Goal: Check status: Check status

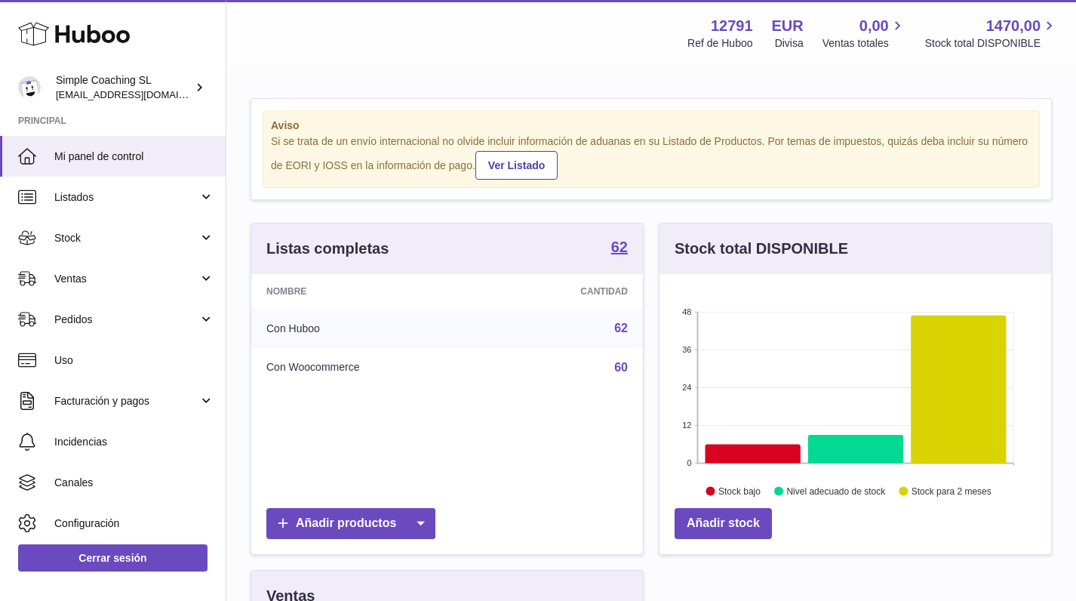
scroll to position [235, 397]
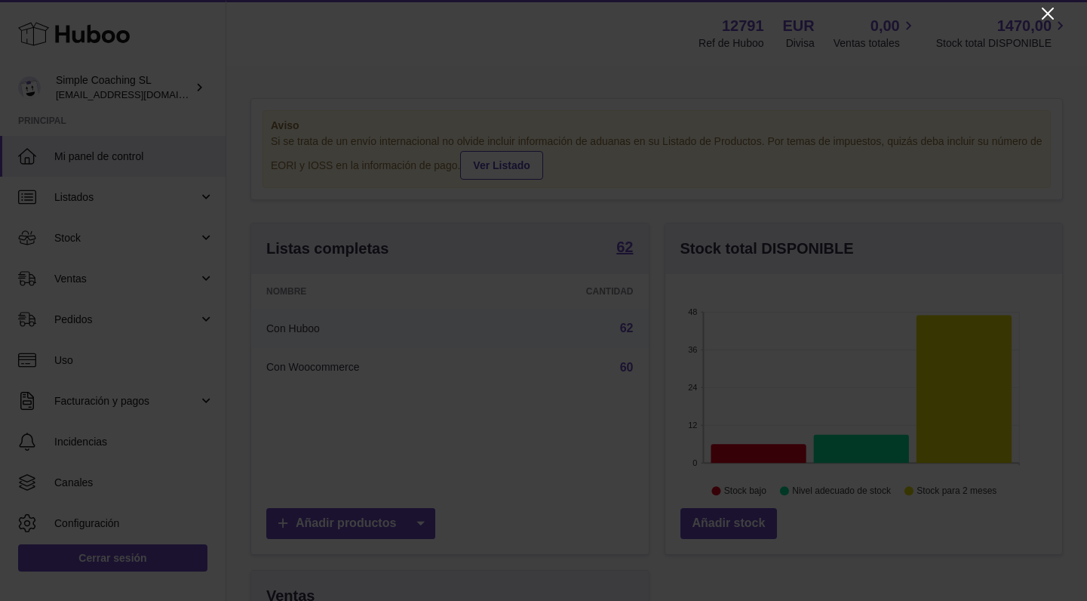
click at [1045, 14] on icon "Close" at bounding box center [1048, 14] width 18 height 18
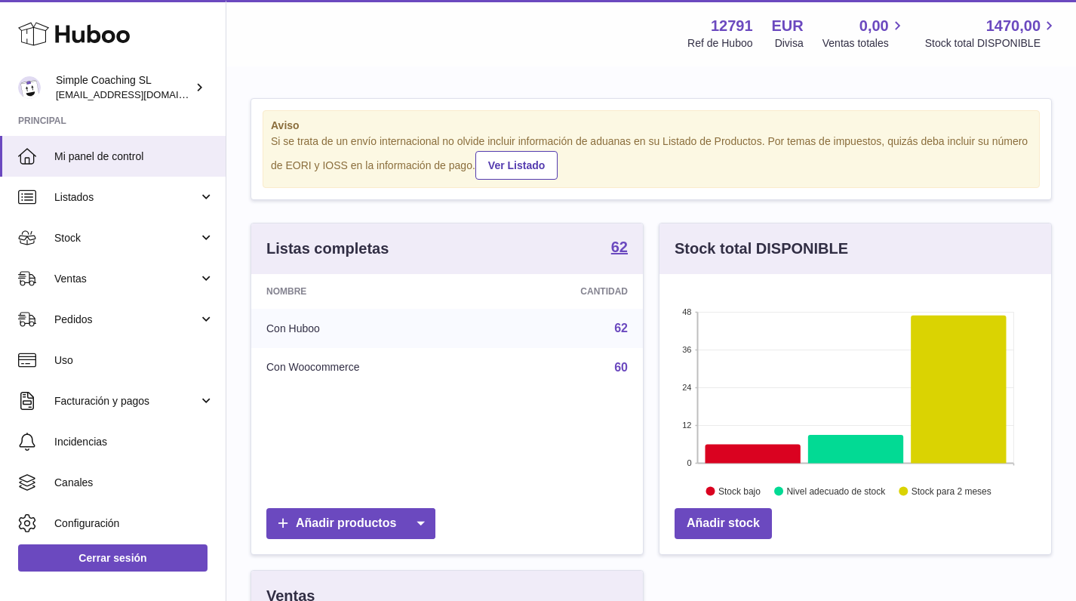
scroll to position [754409, 754253]
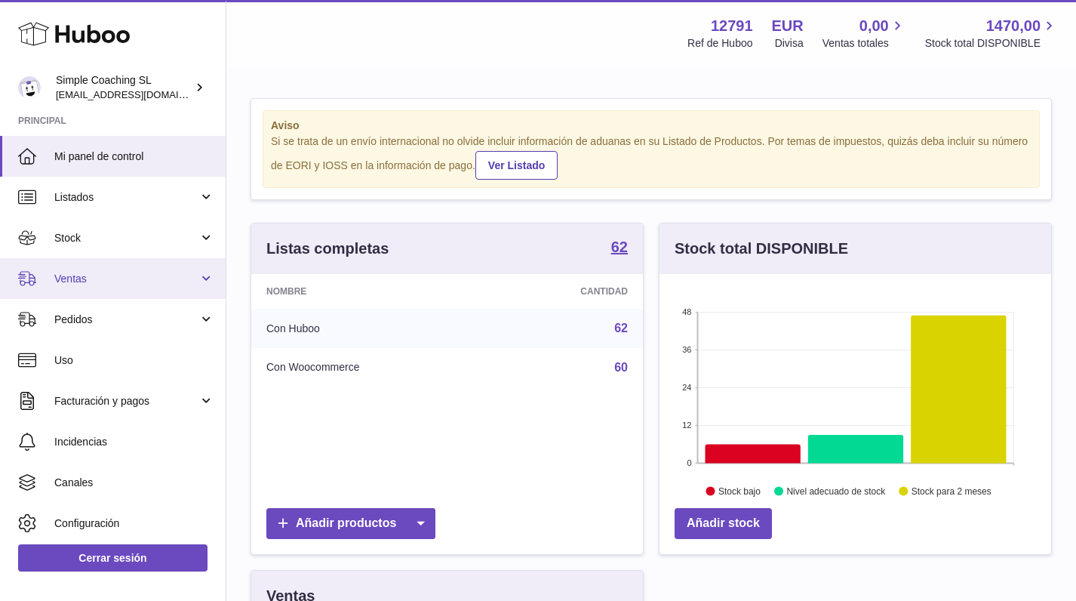
click at [112, 272] on span "Ventas" at bounding box center [126, 279] width 144 height 14
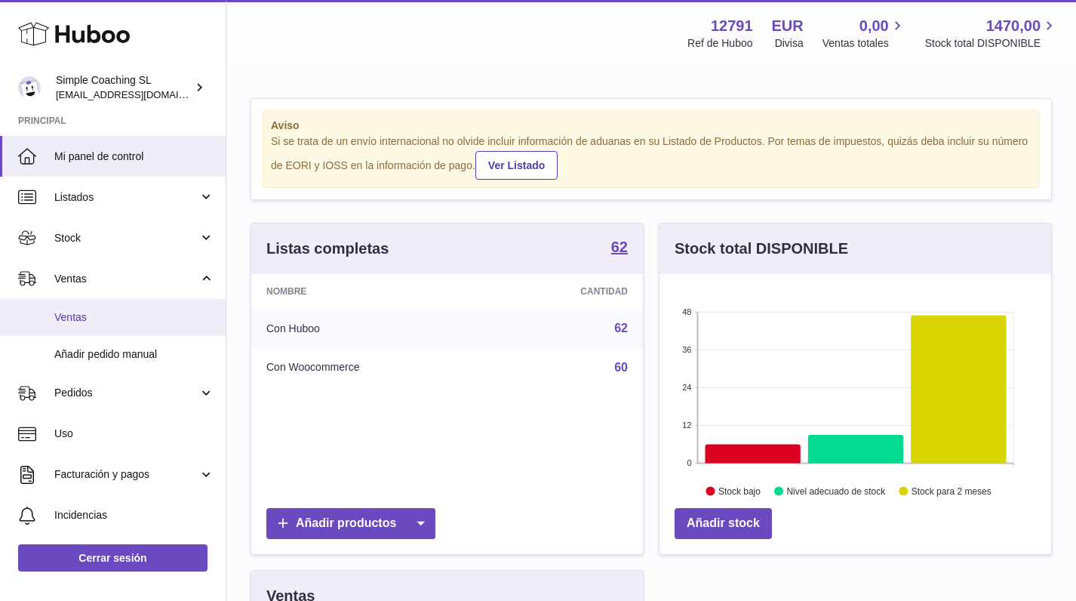
click at [149, 326] on link "Ventas" at bounding box center [113, 317] width 226 height 37
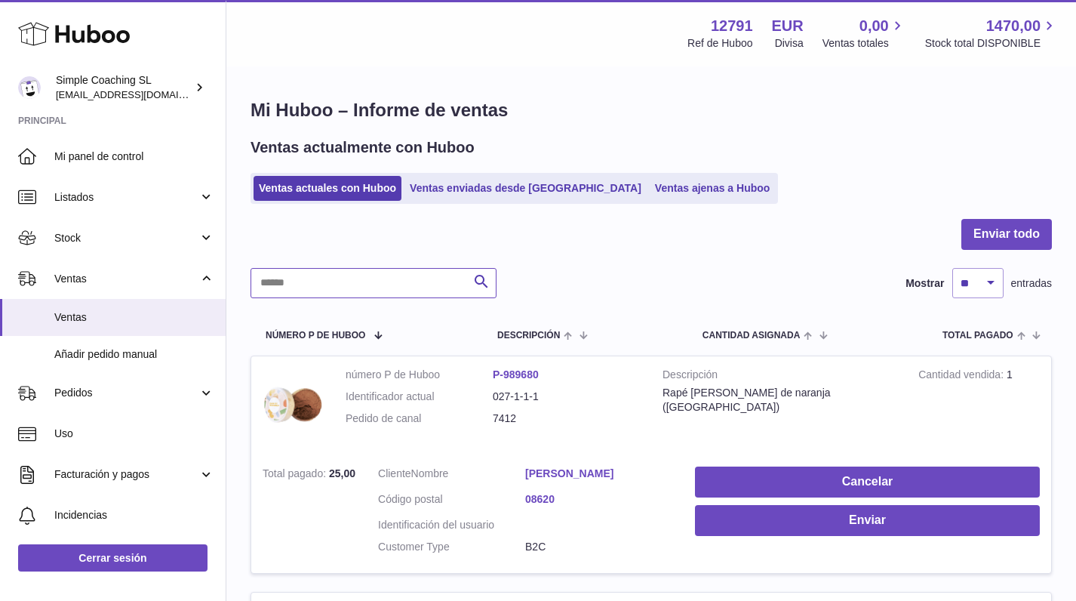
click at [383, 280] on input "text" at bounding box center [374, 283] width 246 height 30
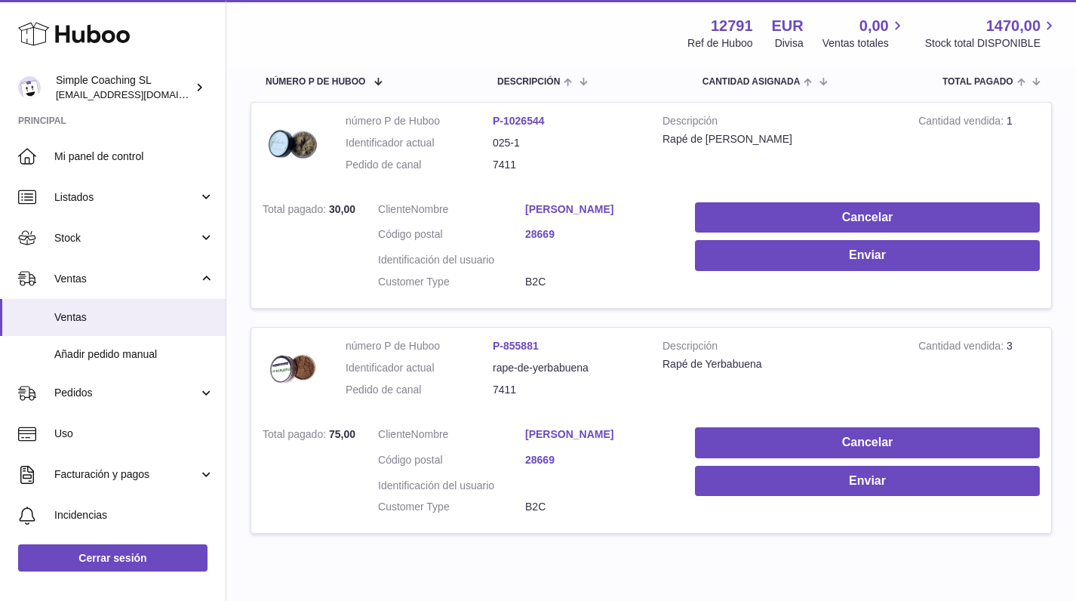
scroll to position [205, 0]
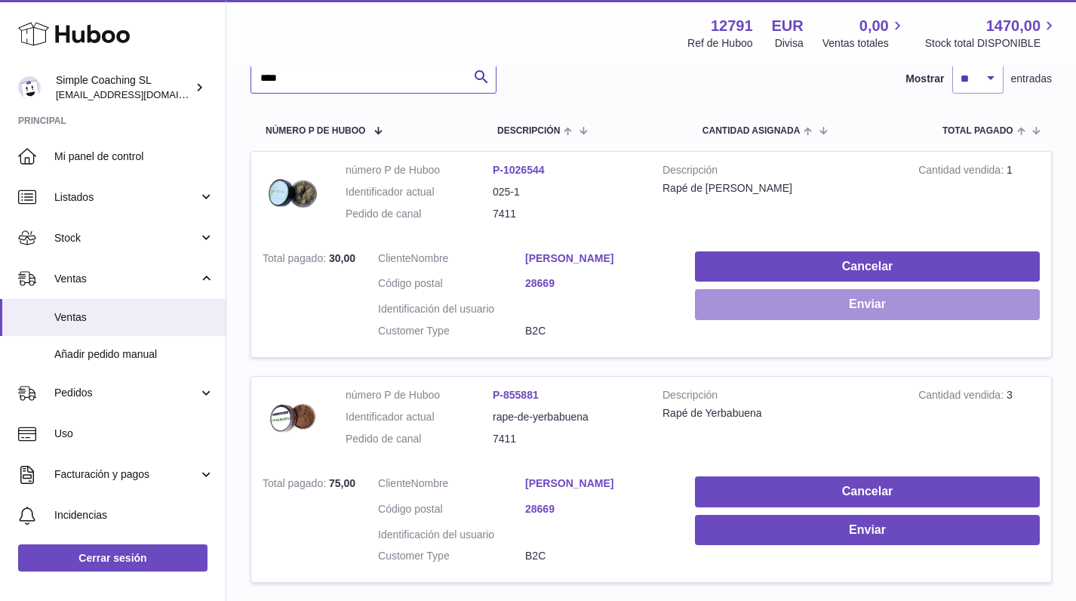
type input "****"
click at [780, 298] on button "Enviar" at bounding box center [867, 304] width 345 height 31
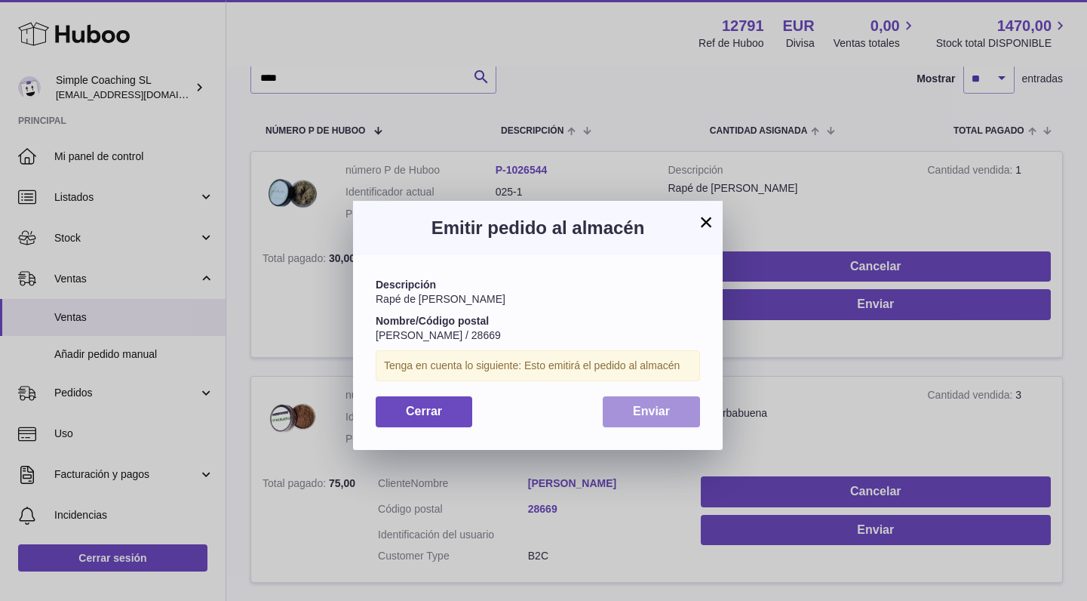
click at [669, 417] on button "Enviar" at bounding box center [651, 411] width 97 height 31
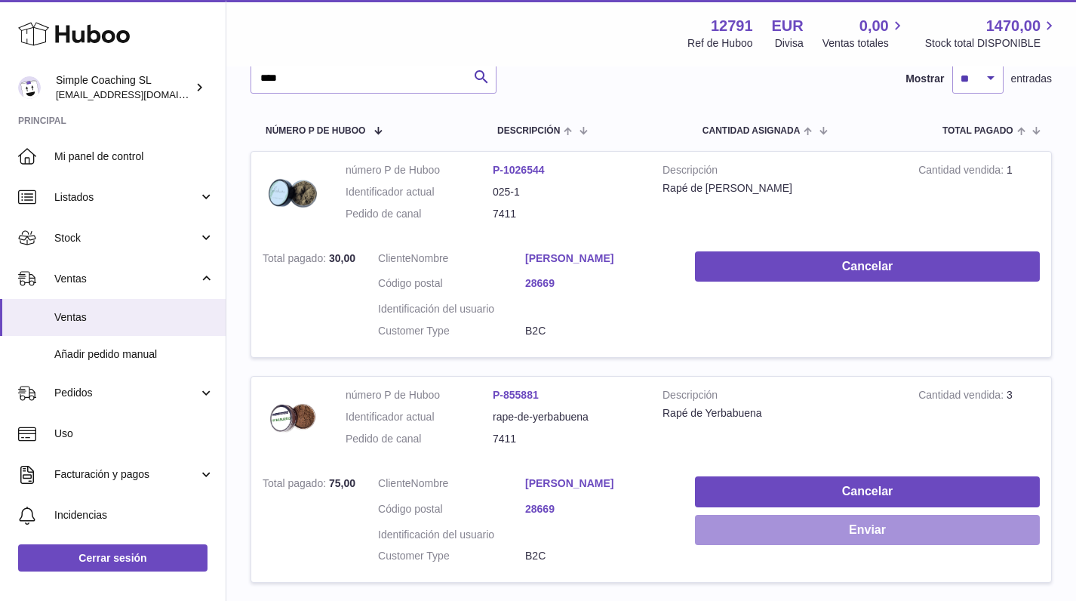
click at [791, 521] on button "Enviar" at bounding box center [867, 530] width 345 height 31
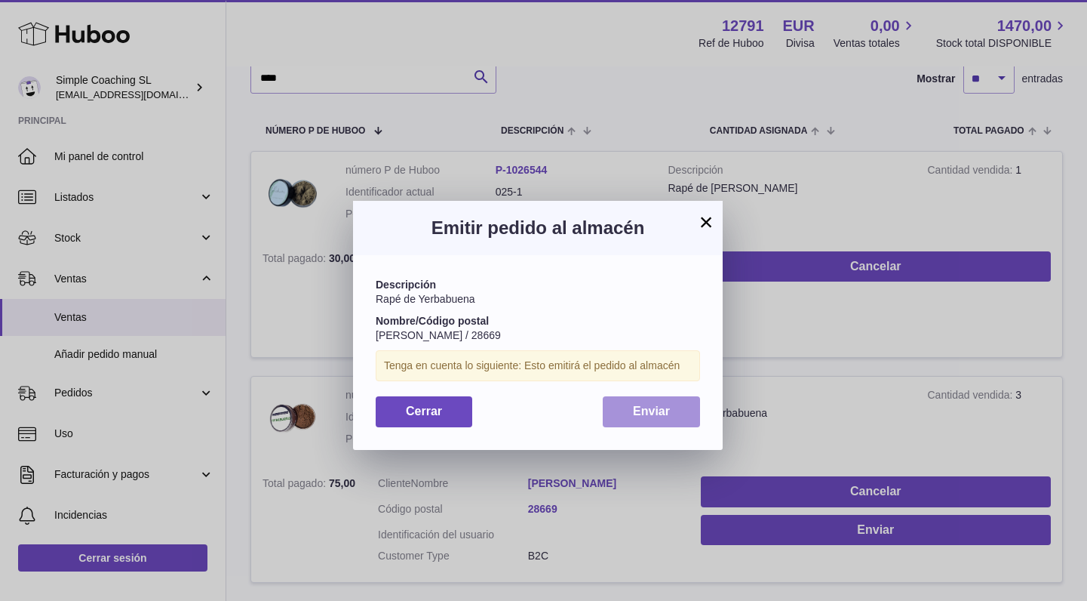
click at [660, 411] on span "Enviar" at bounding box center [651, 410] width 37 height 13
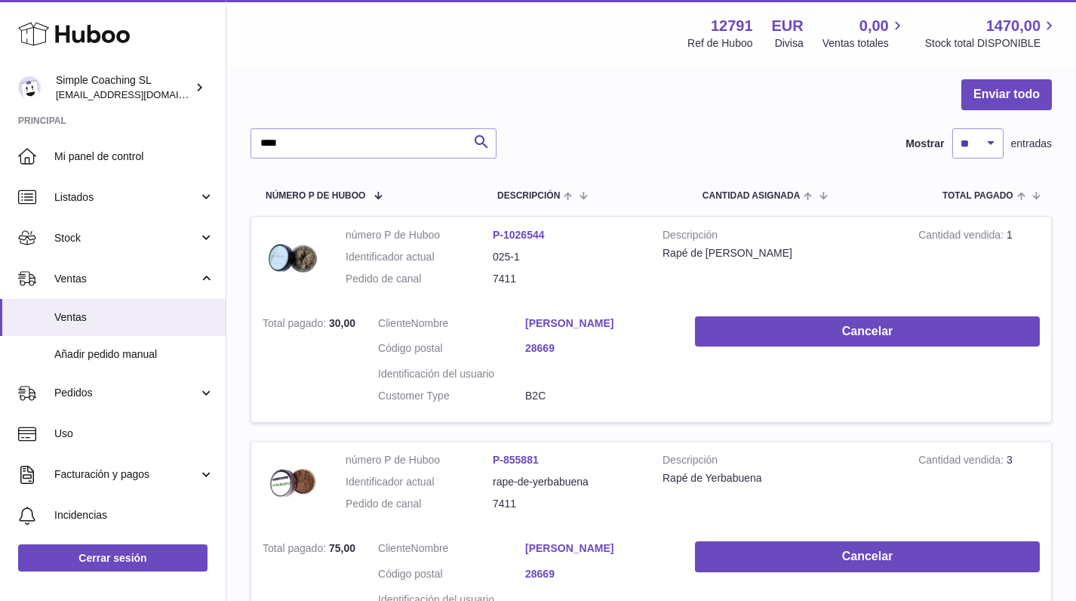
scroll to position [68, 0]
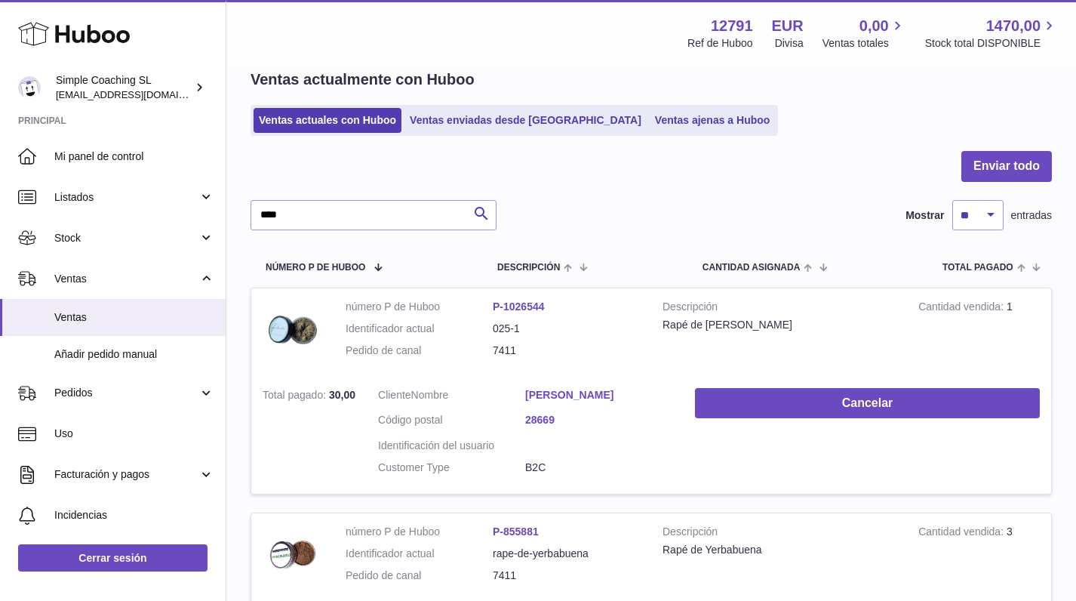
click at [640, 104] on div "Ventas actualmente con Huboo Ventas actuales con Huboo Ventas enviadas desde Hu…" at bounding box center [651, 102] width 801 height 66
click at [650, 113] on link "Ventas ajenas a Huboo" at bounding box center [713, 120] width 126 height 25
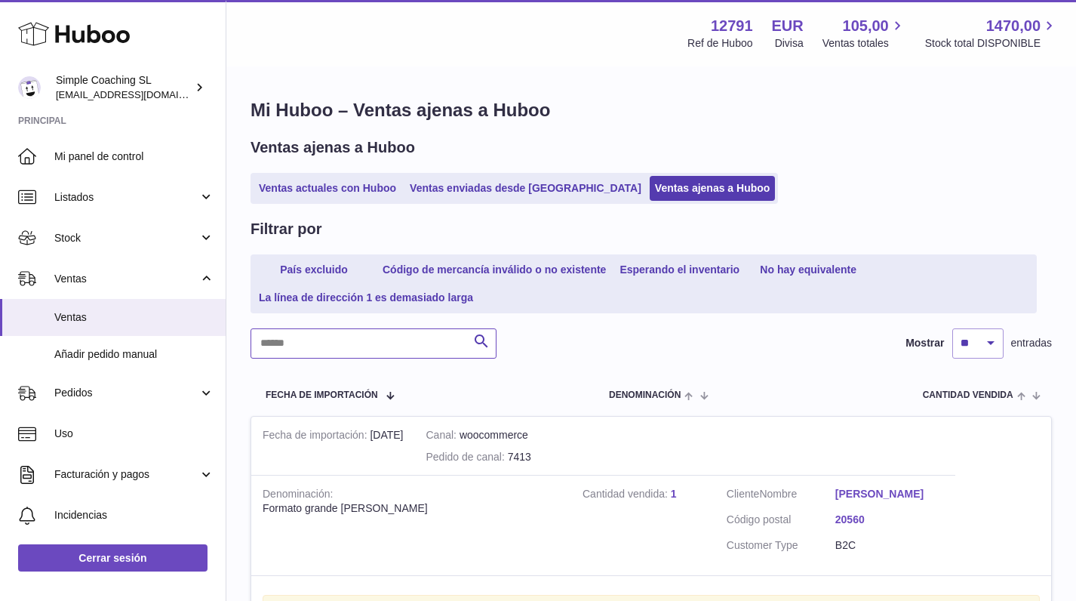
click at [369, 344] on input "text" at bounding box center [374, 343] width 246 height 30
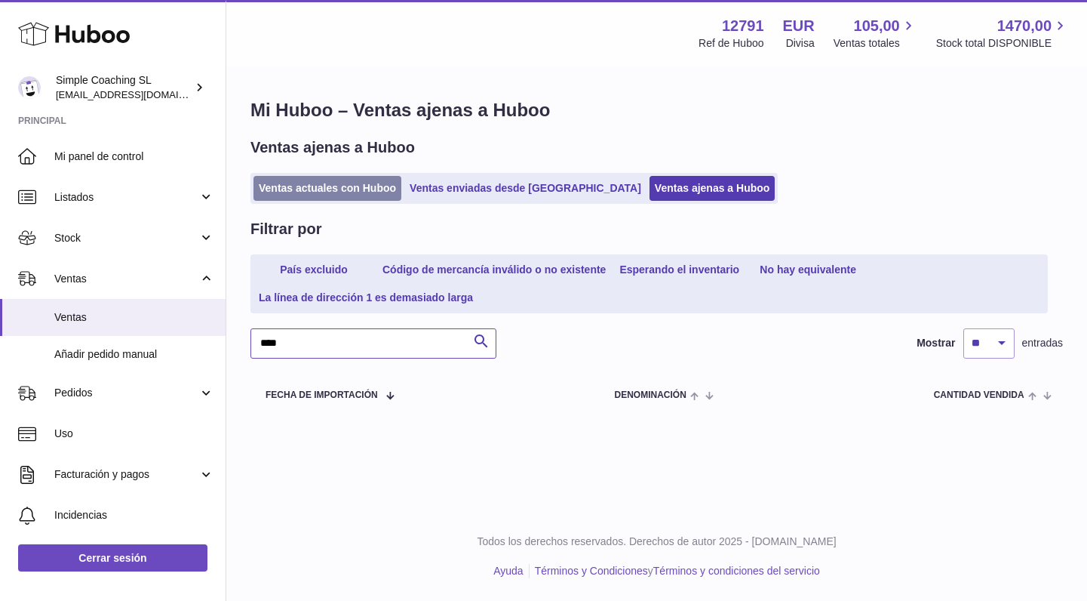
type input "****"
click at [358, 196] on link "Ventas actuales con Huboo" at bounding box center [328, 188] width 148 height 25
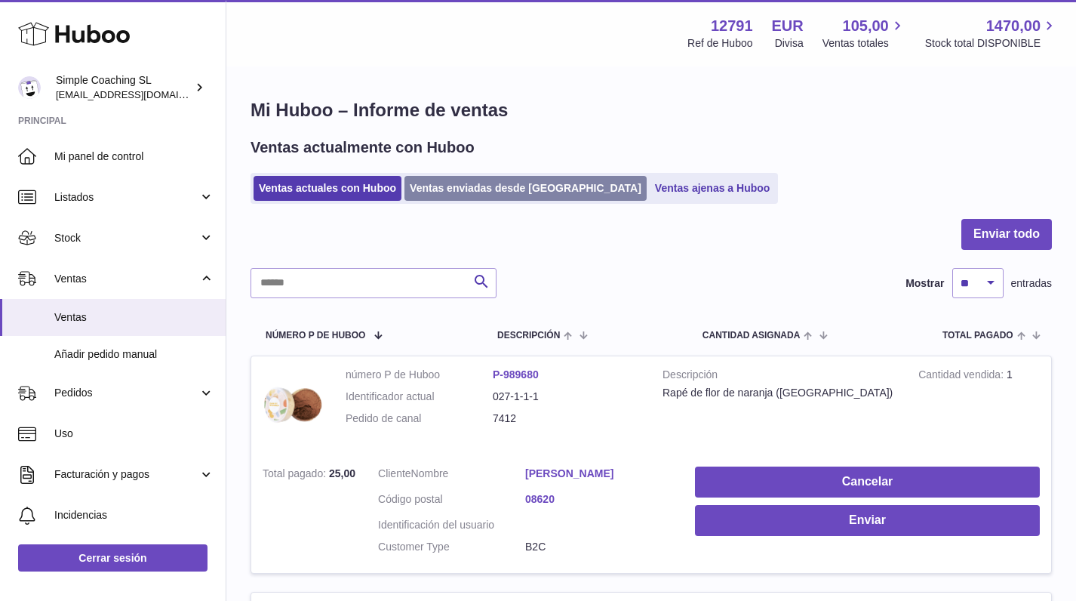
click at [531, 192] on link "Ventas enviadas desde [GEOGRAPHIC_DATA]" at bounding box center [525, 188] width 242 height 25
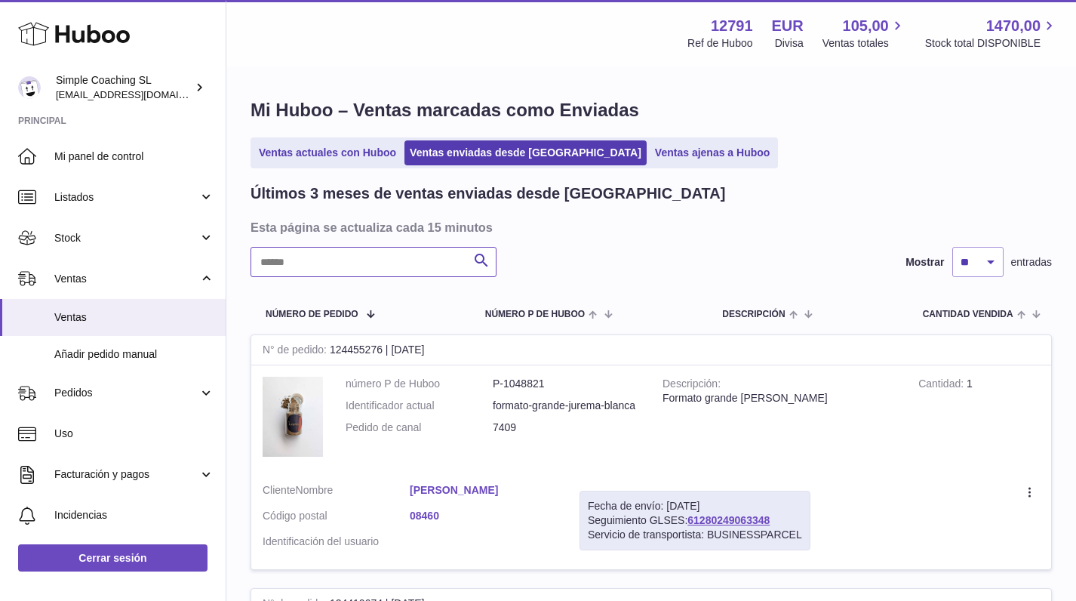
click at [409, 263] on input "text" at bounding box center [374, 262] width 246 height 30
type input "***"
click at [729, 518] on link "61280249063304" at bounding box center [728, 520] width 82 height 12
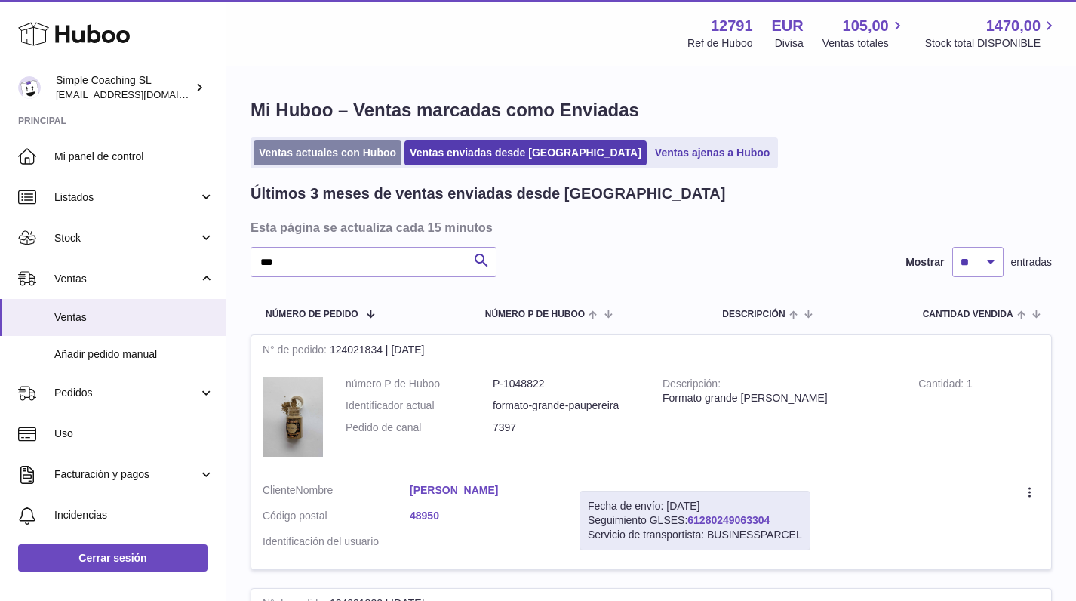
click at [361, 149] on link "Ventas actuales con Huboo" at bounding box center [328, 152] width 148 height 25
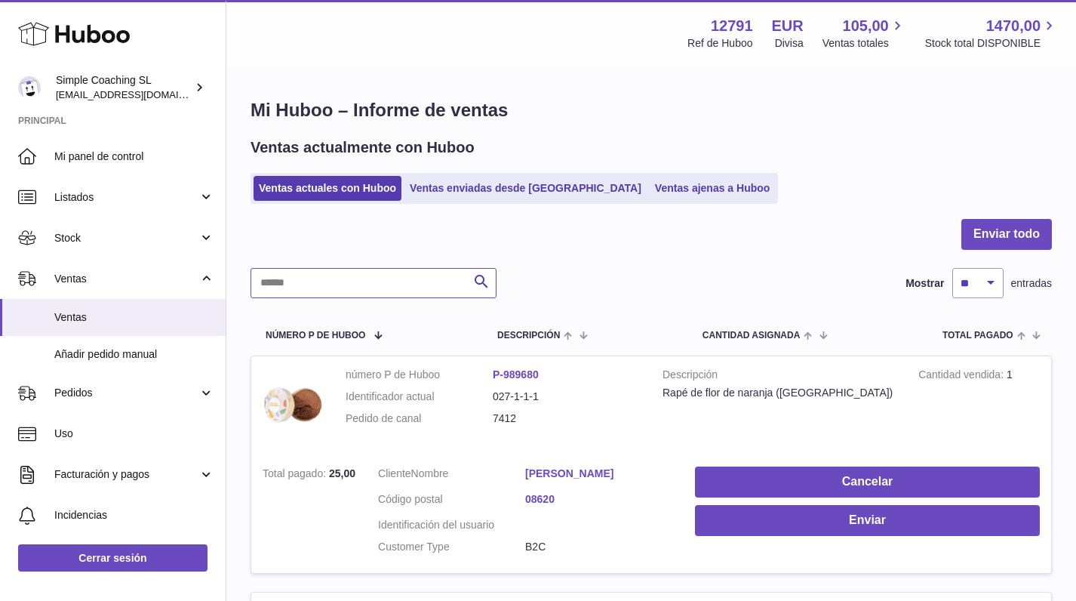
click at [376, 290] on input "text" at bounding box center [374, 283] width 246 height 30
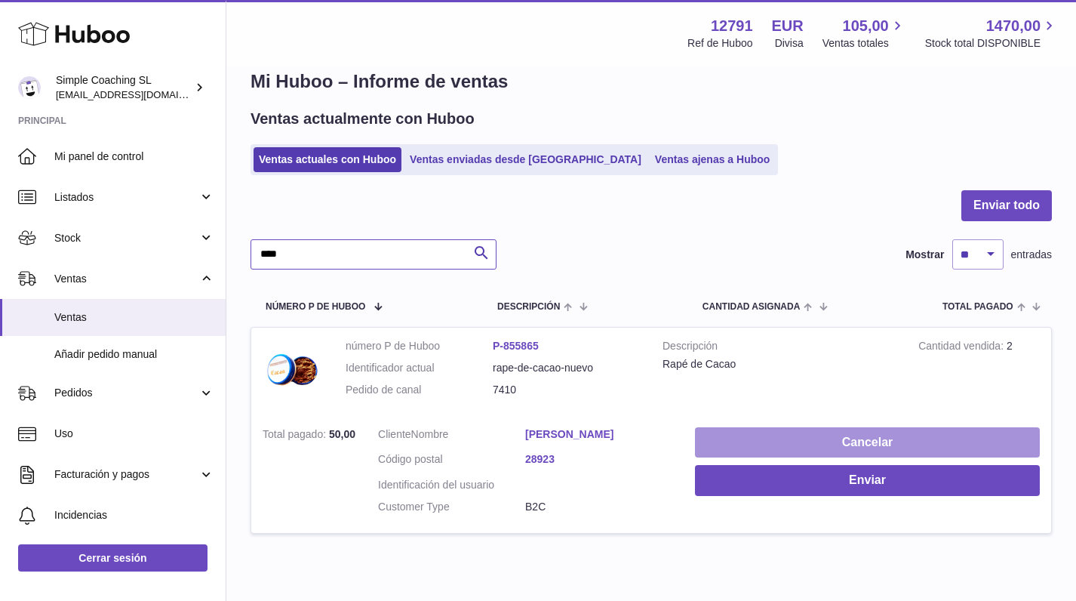
scroll to position [58, 0]
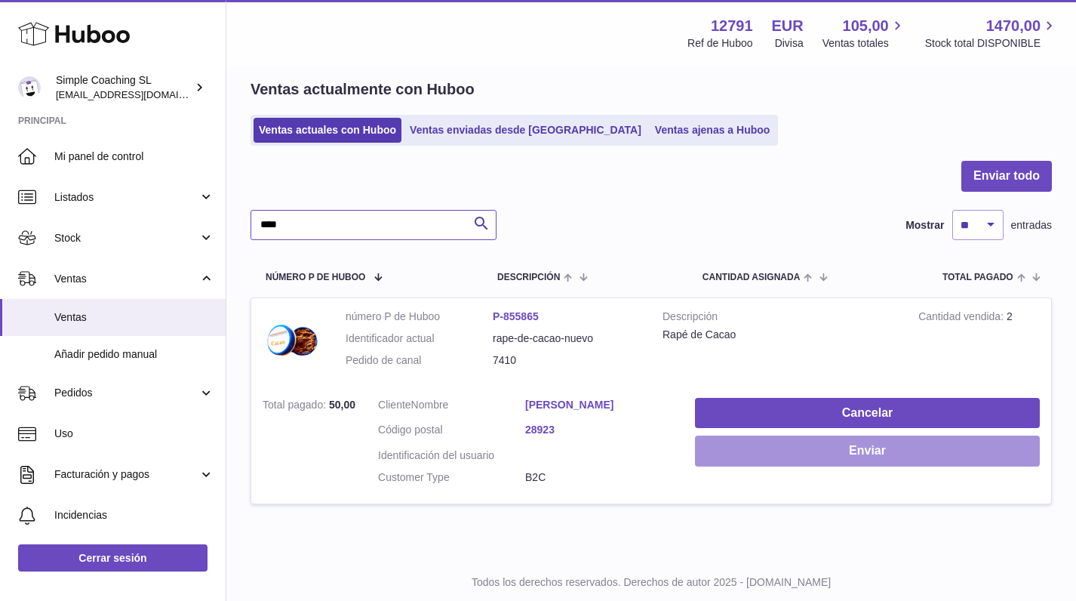
type input "****"
click at [774, 451] on button "Enviar" at bounding box center [867, 450] width 345 height 31
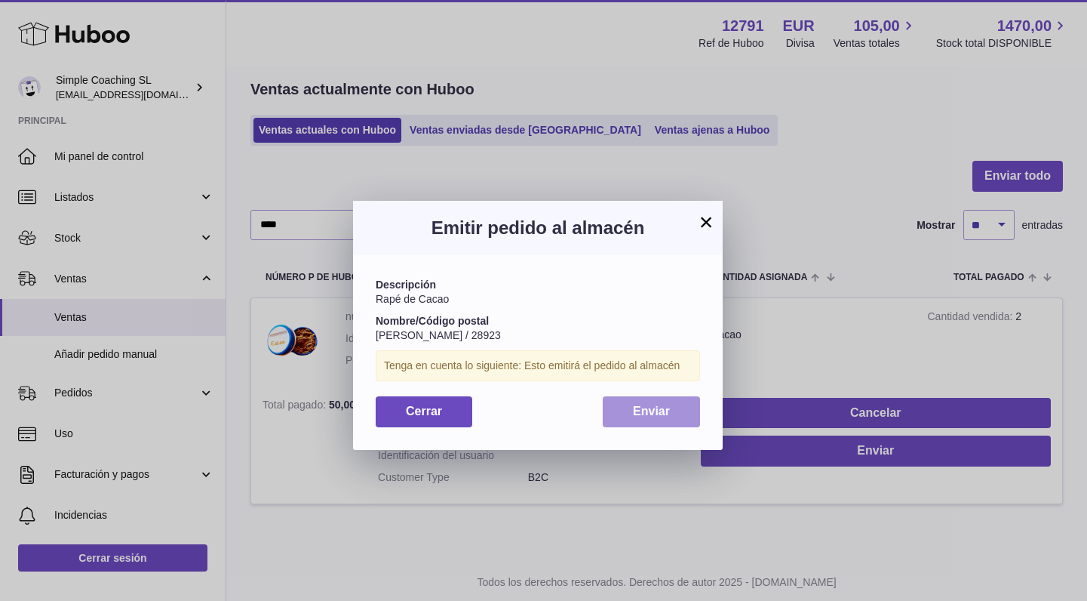
click at [655, 406] on span "Enviar" at bounding box center [651, 410] width 37 height 13
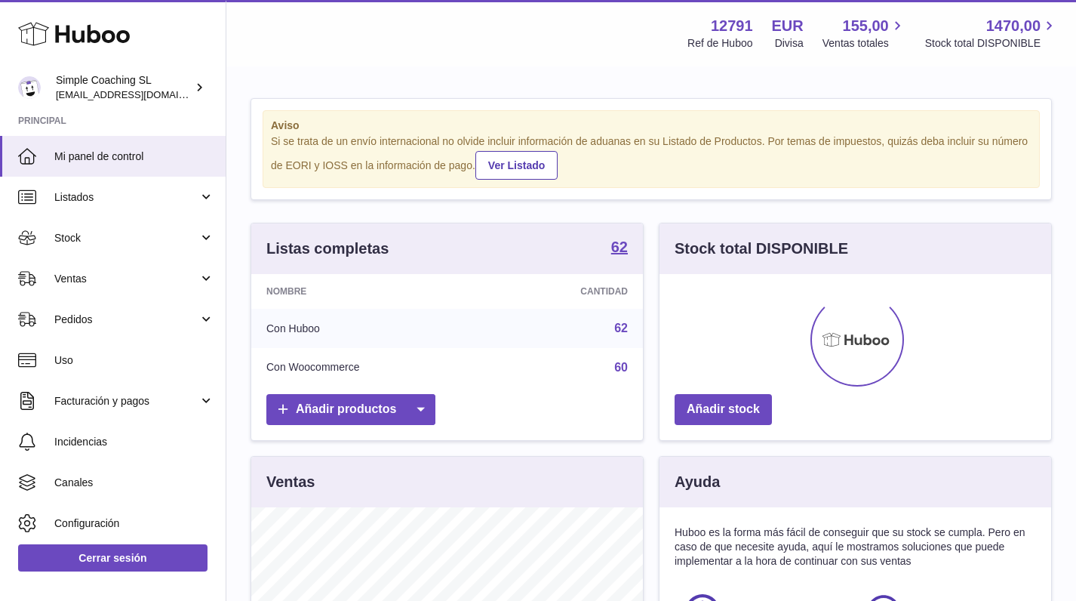
scroll to position [235, 392]
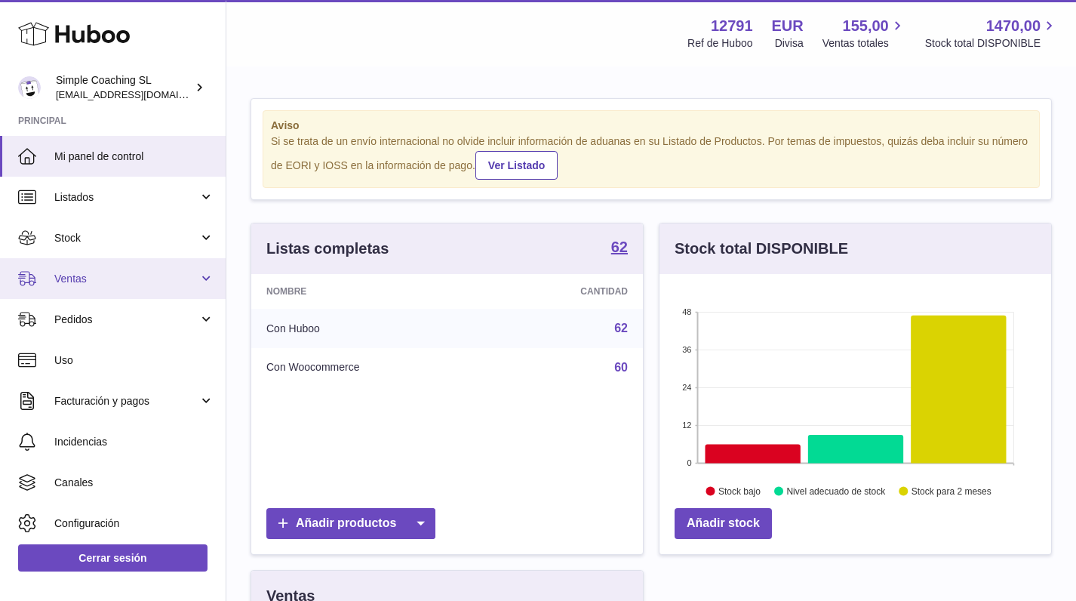
drag, startPoint x: 154, startPoint y: 269, endPoint x: 158, endPoint y: 283, distance: 14.3
click at [154, 269] on link "Ventas" at bounding box center [113, 278] width 226 height 41
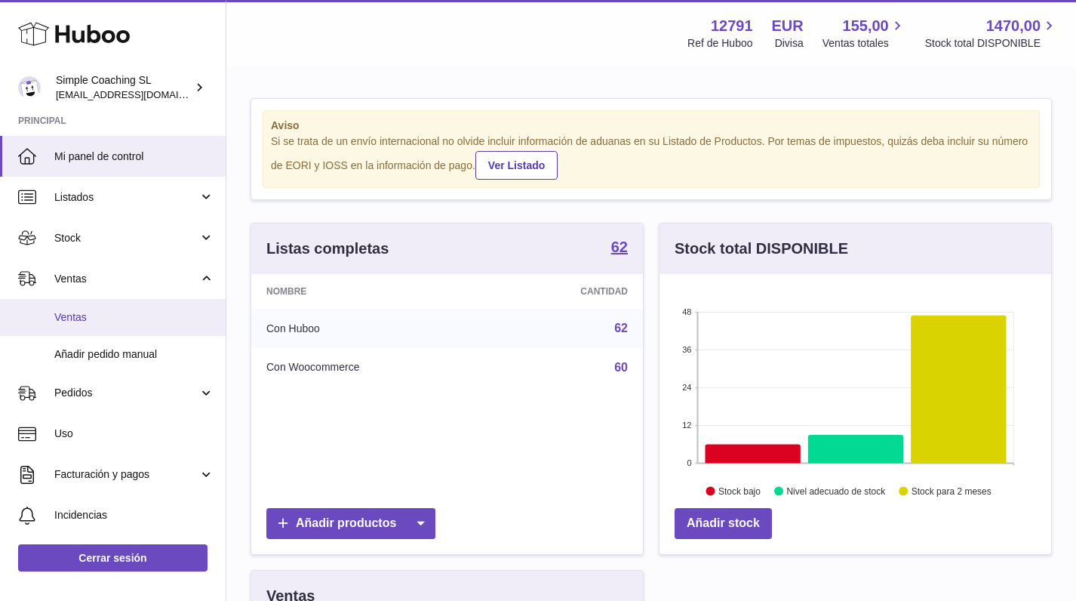
click at [171, 321] on span "Ventas" at bounding box center [134, 317] width 160 height 14
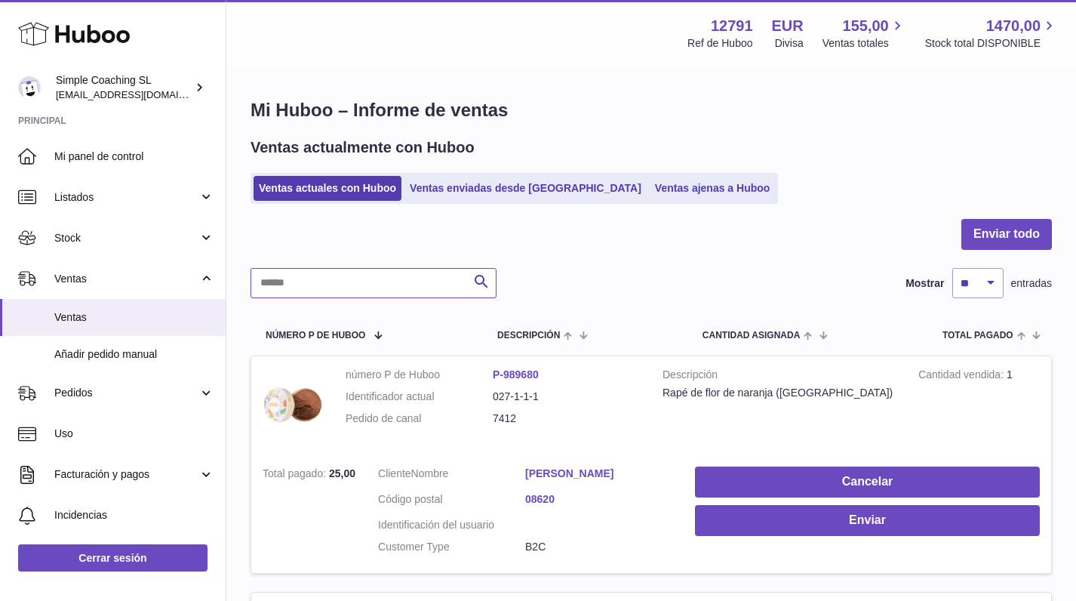
click at [355, 285] on input "text" at bounding box center [374, 283] width 246 height 30
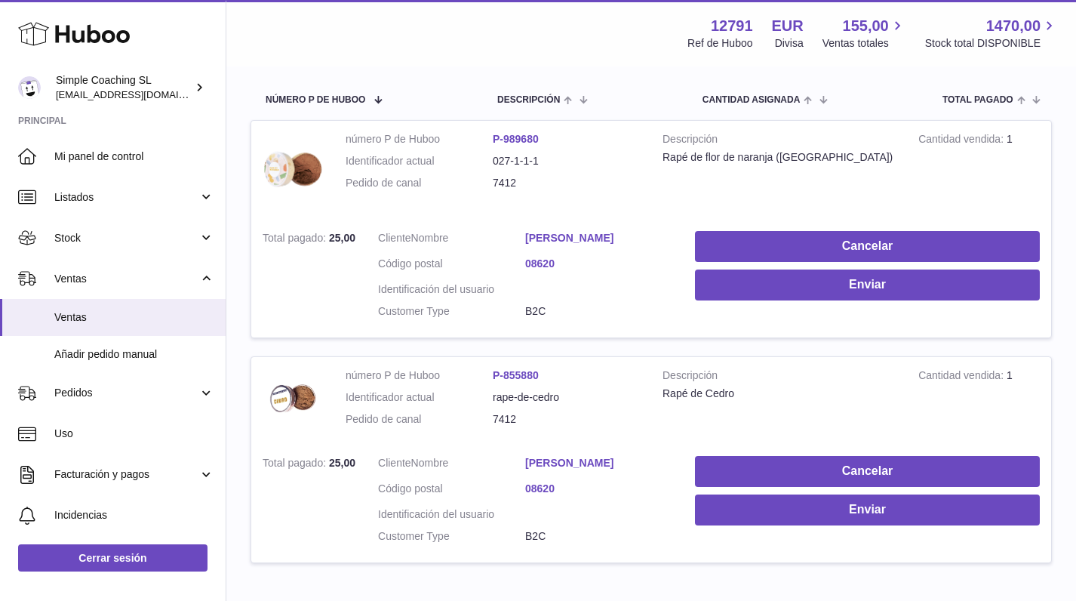
scroll to position [323, 0]
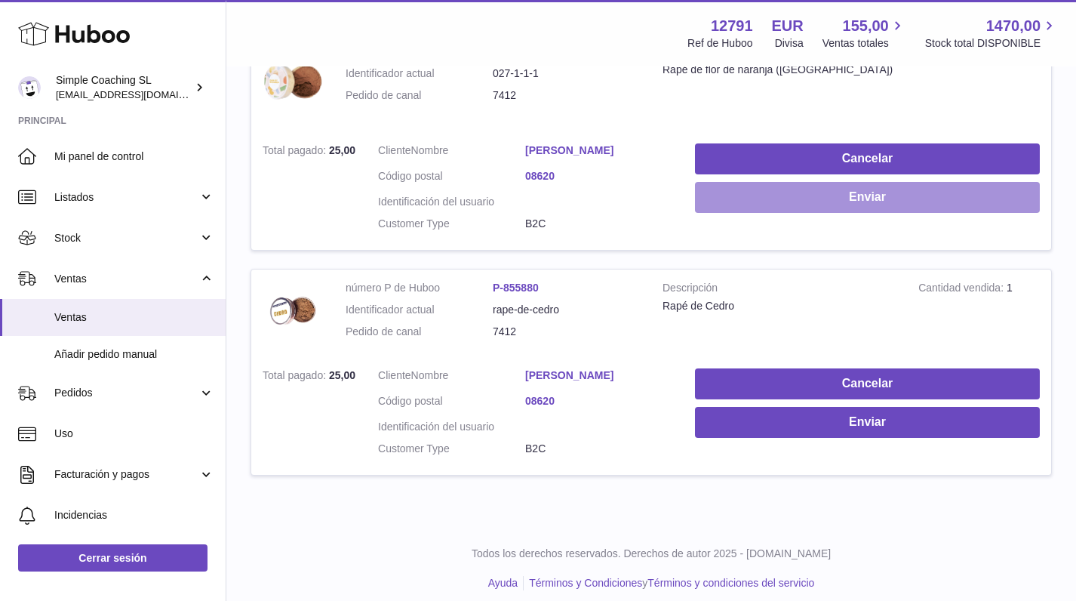
click at [798, 199] on button "Enviar" at bounding box center [867, 197] width 345 height 31
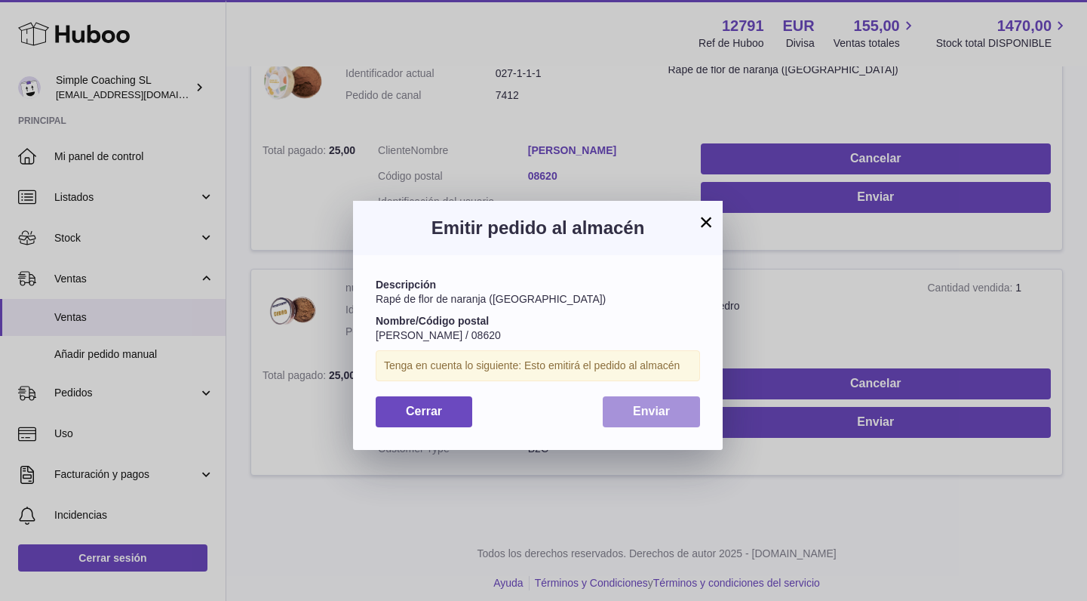
click at [644, 416] on button "Enviar" at bounding box center [651, 411] width 97 height 31
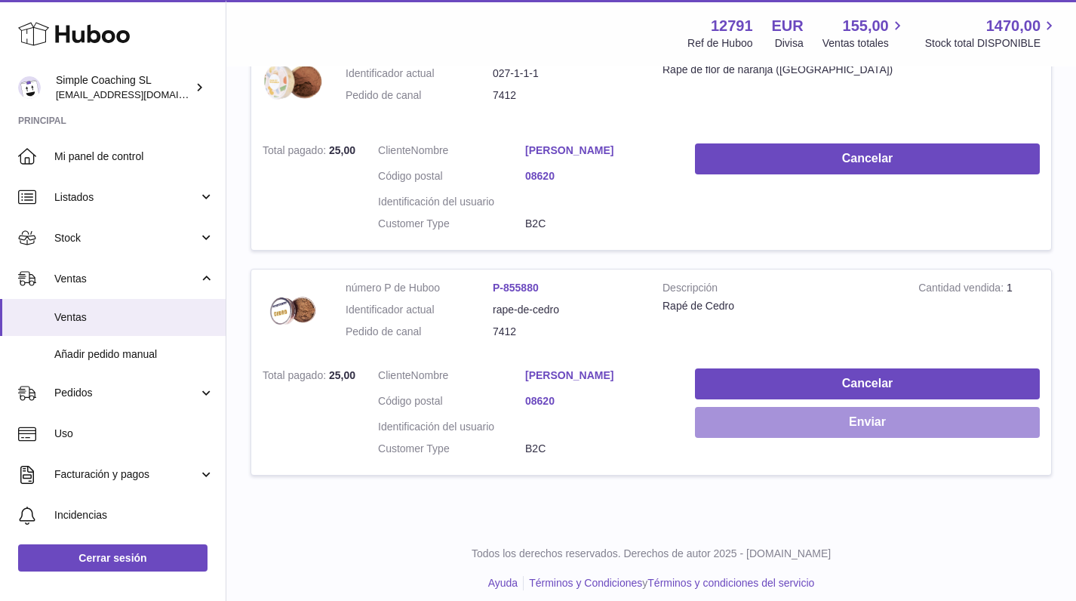
click at [793, 423] on button "Enviar" at bounding box center [867, 422] width 345 height 31
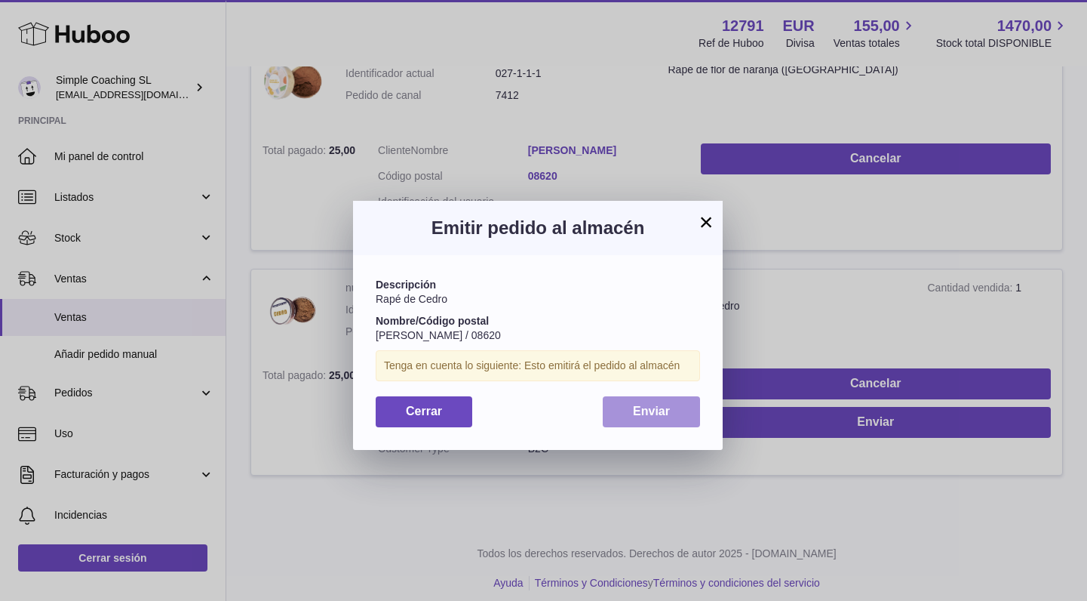
click at [681, 414] on button "Enviar" at bounding box center [651, 411] width 97 height 31
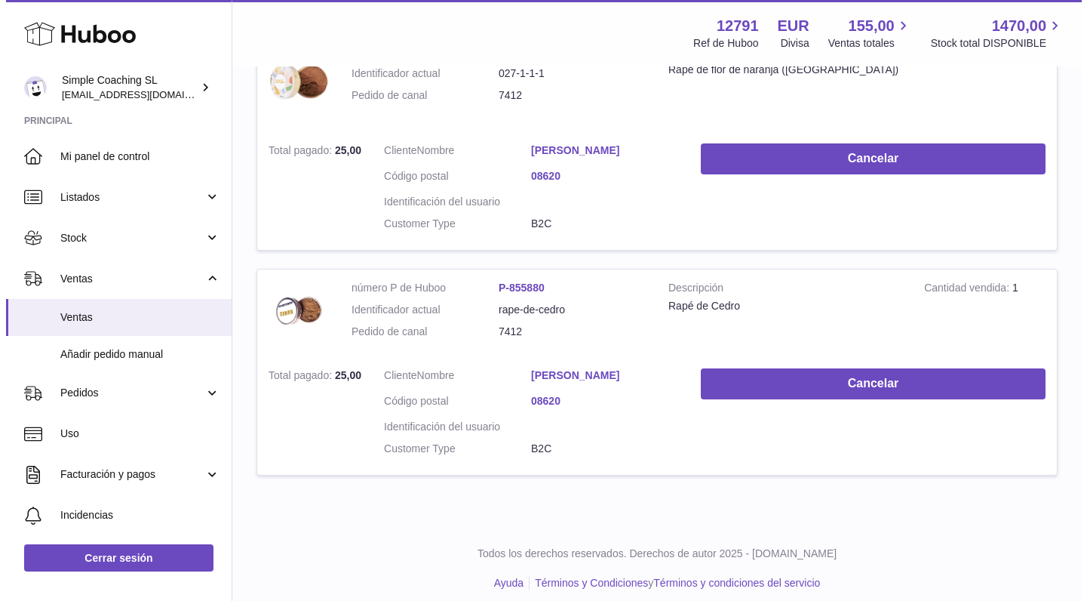
scroll to position [0, 0]
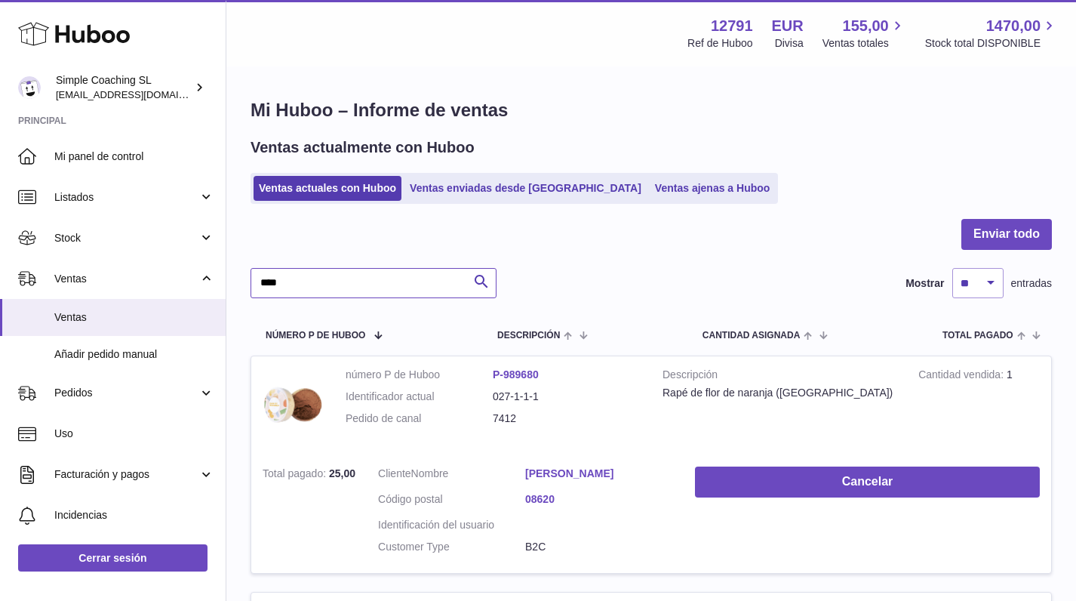
click at [351, 275] on input "****" at bounding box center [374, 283] width 246 height 30
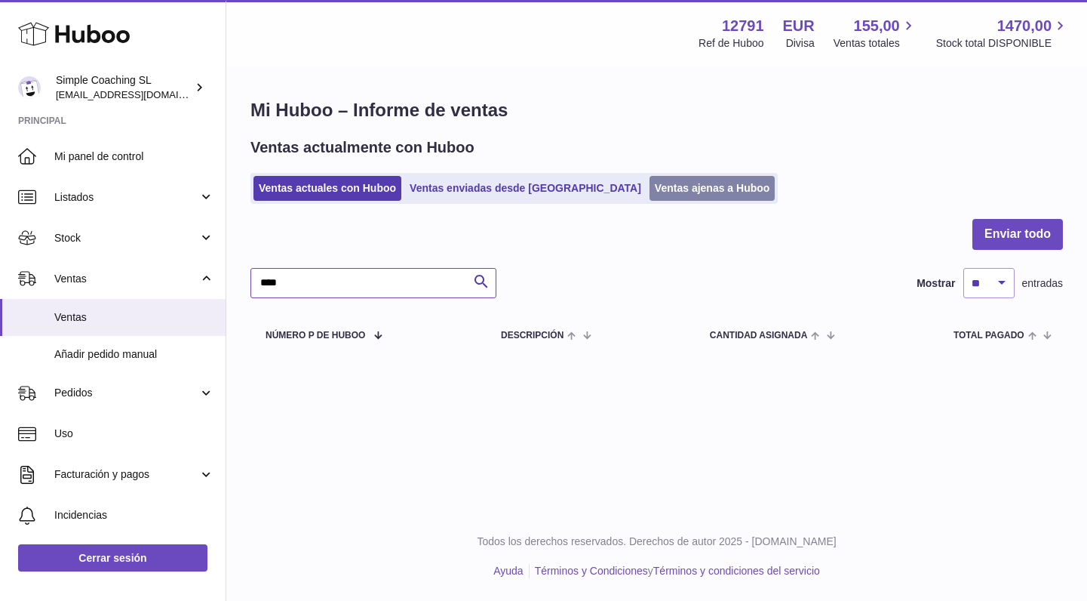
type input "****"
click at [650, 179] on link "Ventas ajenas a Huboo" at bounding box center [713, 188] width 126 height 25
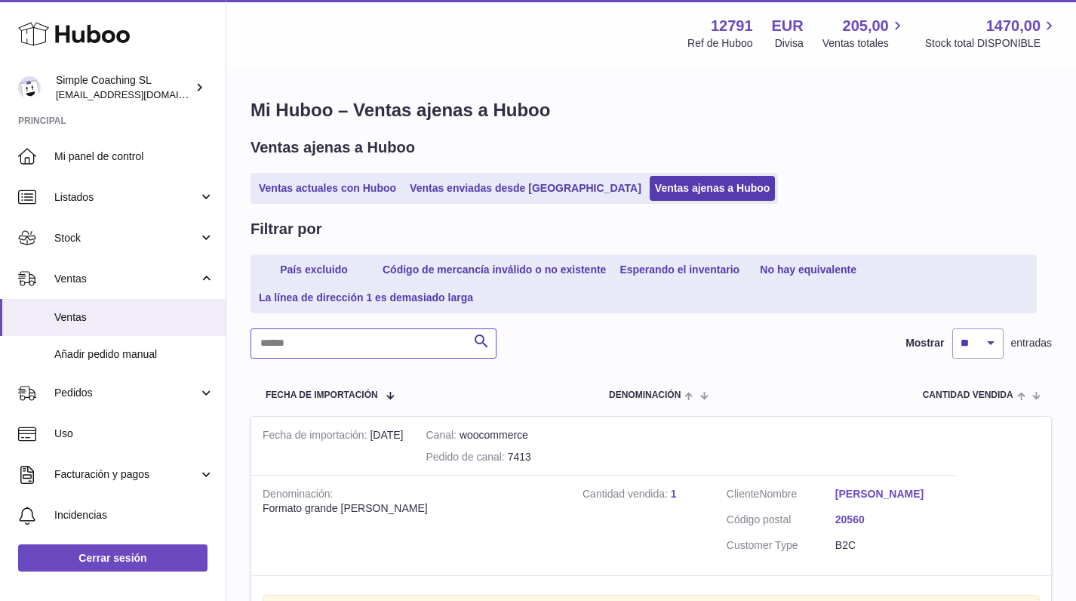
click at [324, 343] on input "text" at bounding box center [374, 343] width 246 height 30
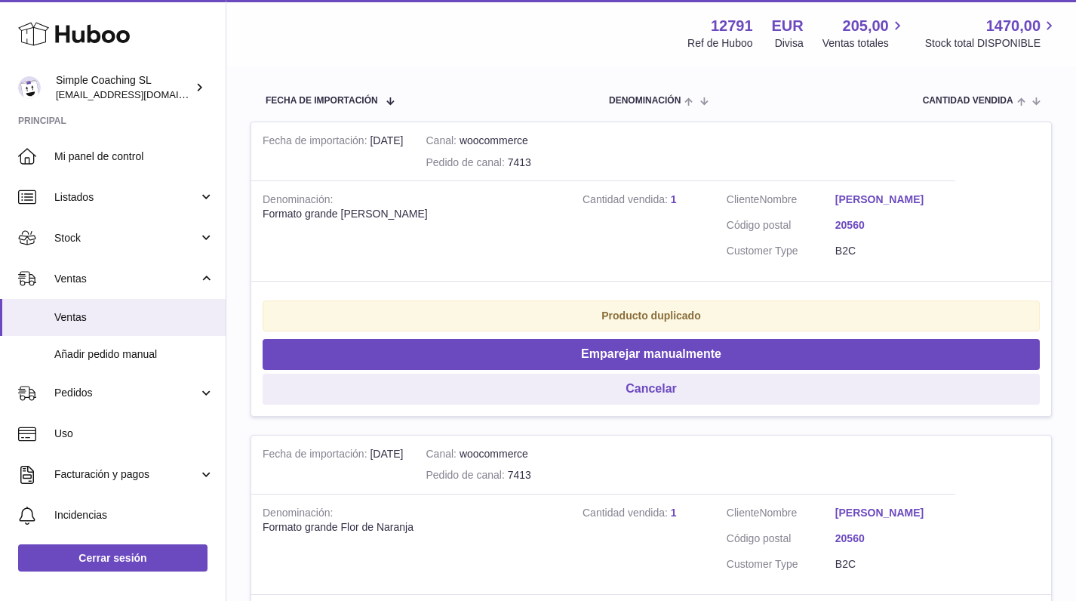
scroll to position [159, 0]
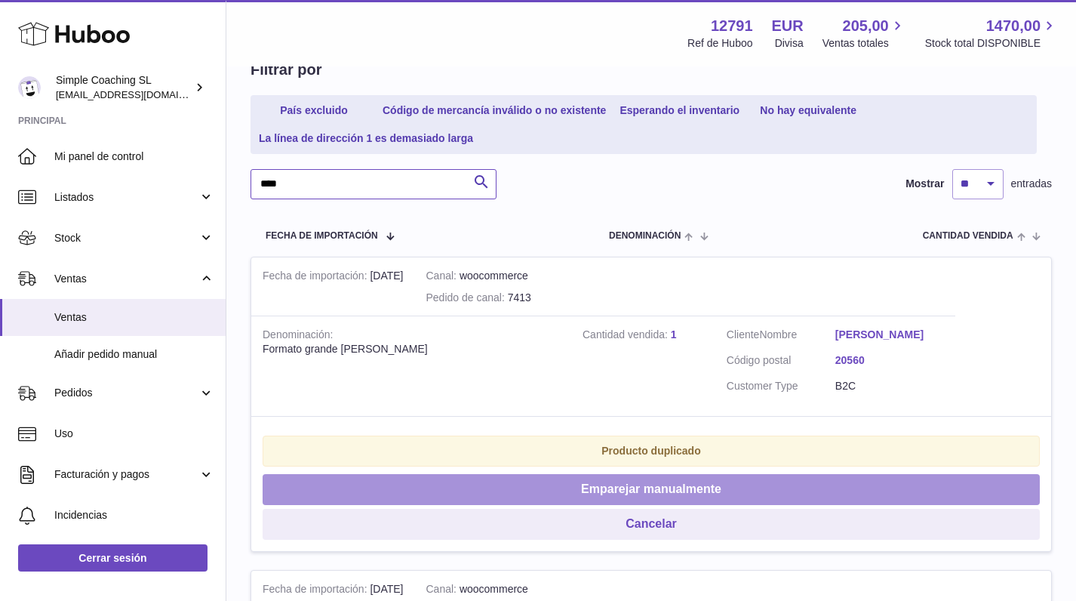
type input "****"
click at [602, 495] on button "Emparejar manualmente" at bounding box center [651, 489] width 777 height 31
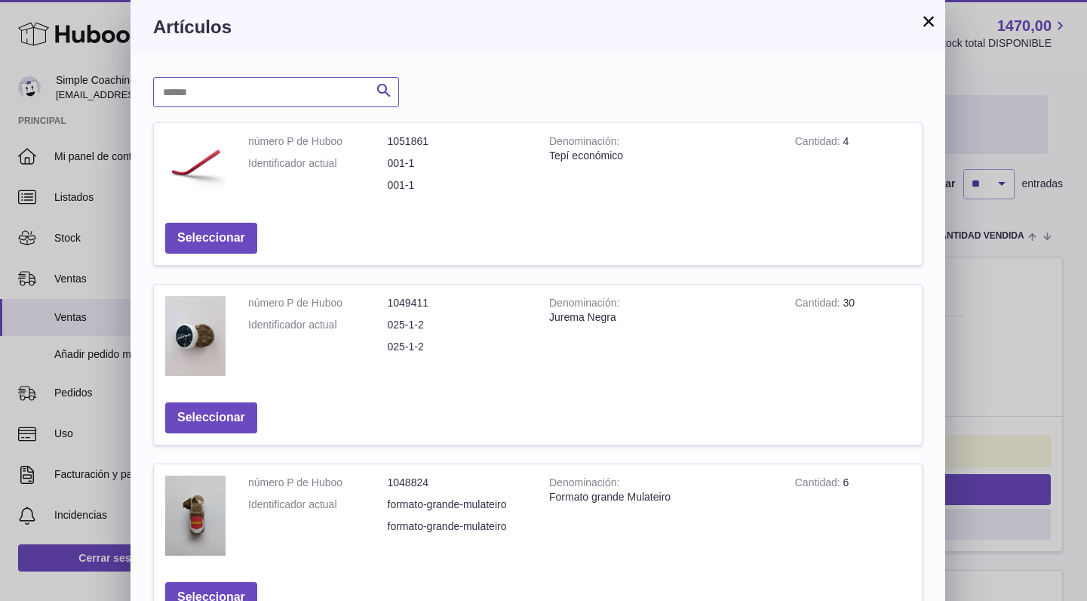
click at [336, 106] on input "text" at bounding box center [276, 92] width 246 height 30
type input "*****"
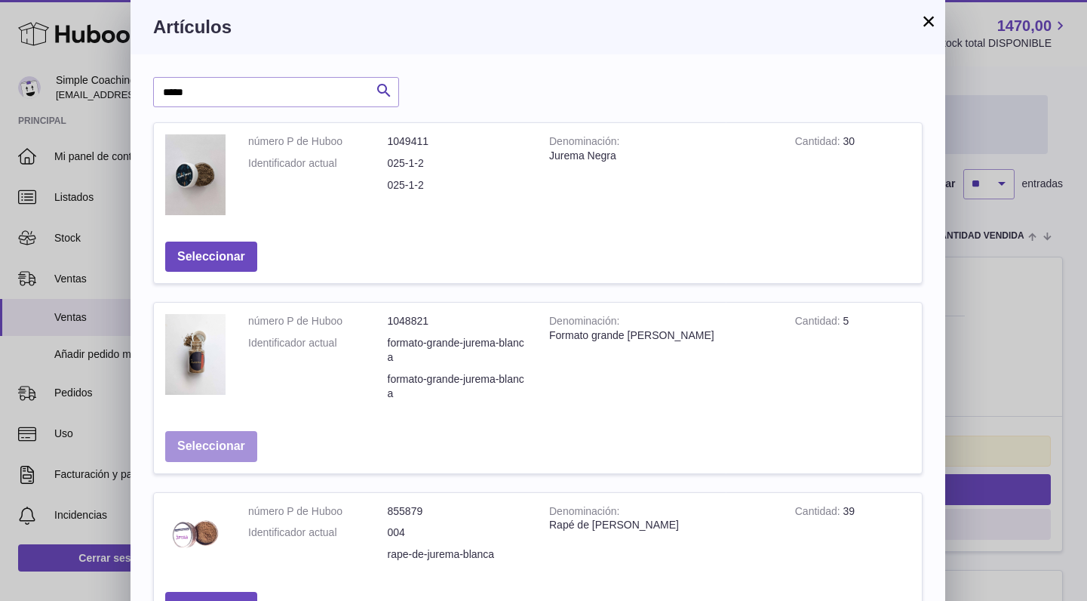
click at [242, 433] on button "Seleccionar" at bounding box center [211, 446] width 92 height 31
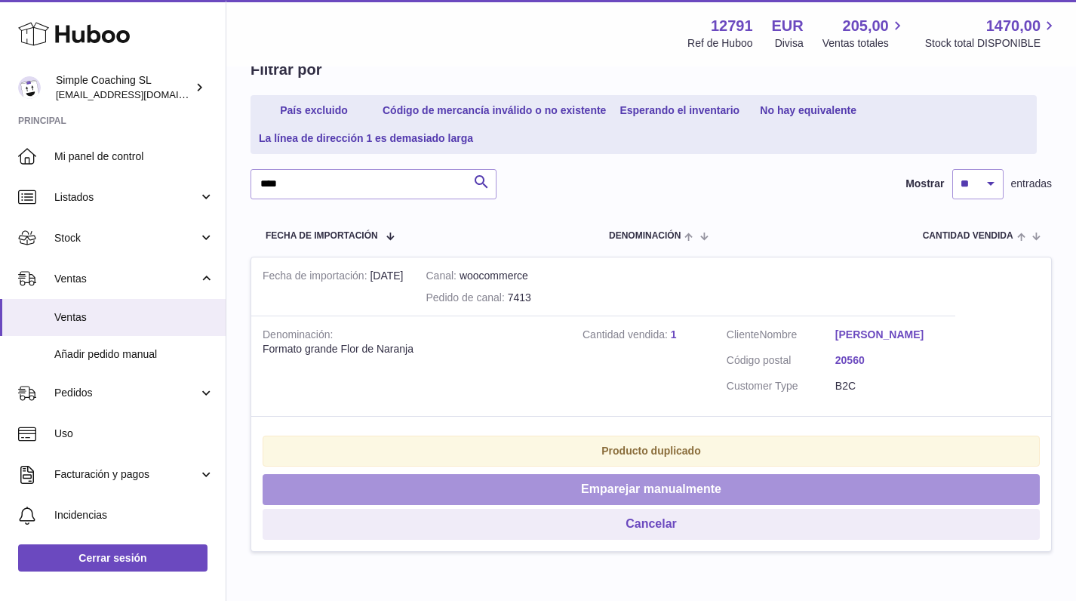
click at [512, 493] on button "Emparejar manualmente" at bounding box center [651, 489] width 777 height 31
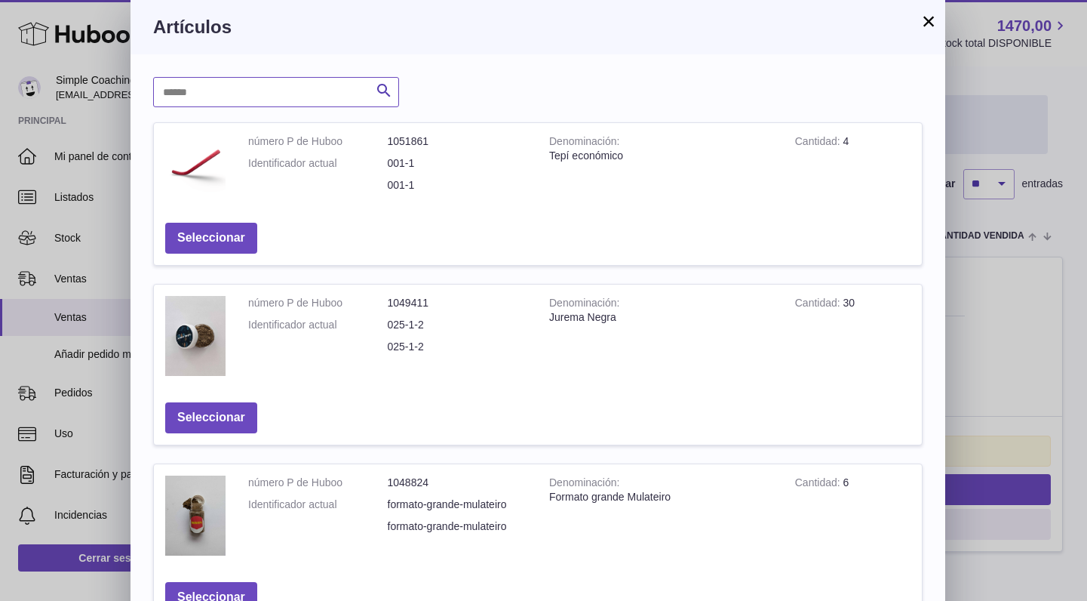
click at [336, 94] on input "text" at bounding box center [276, 92] width 246 height 30
type input "****"
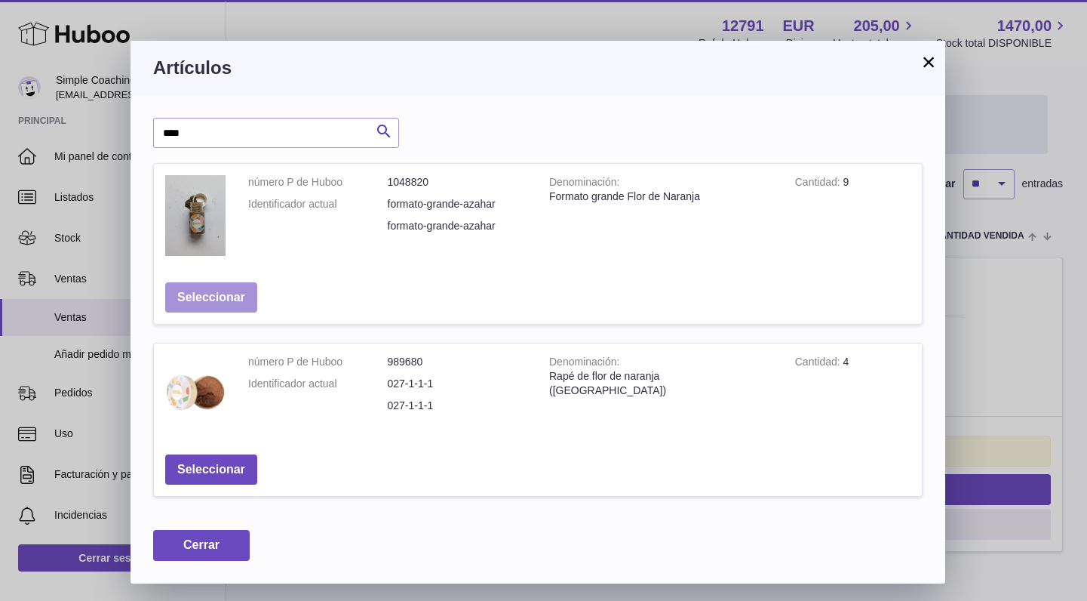
click at [226, 308] on button "Seleccionar" at bounding box center [211, 297] width 92 height 31
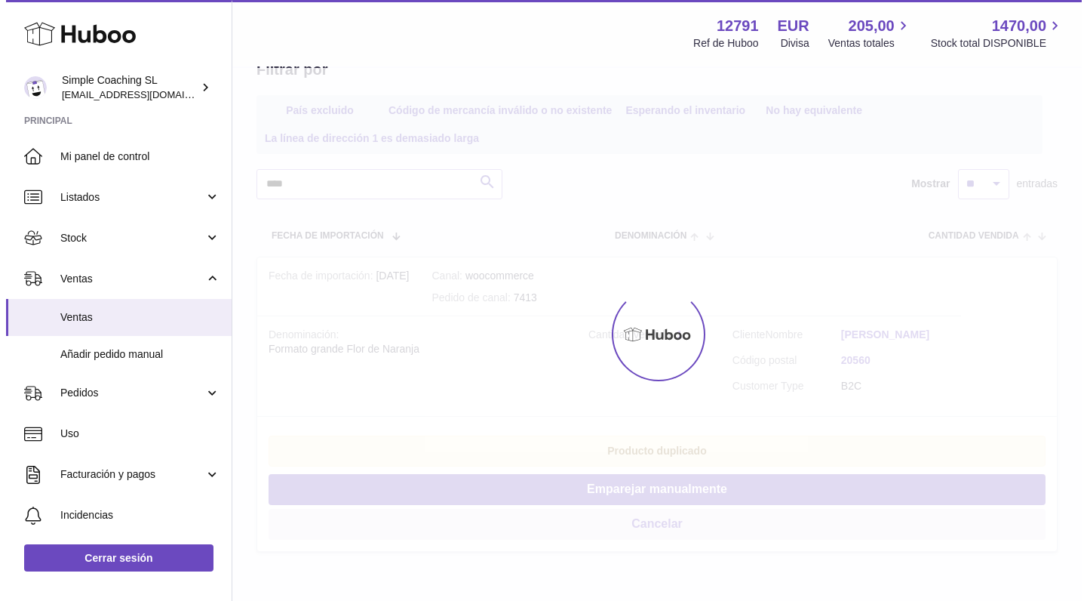
scroll to position [0, 0]
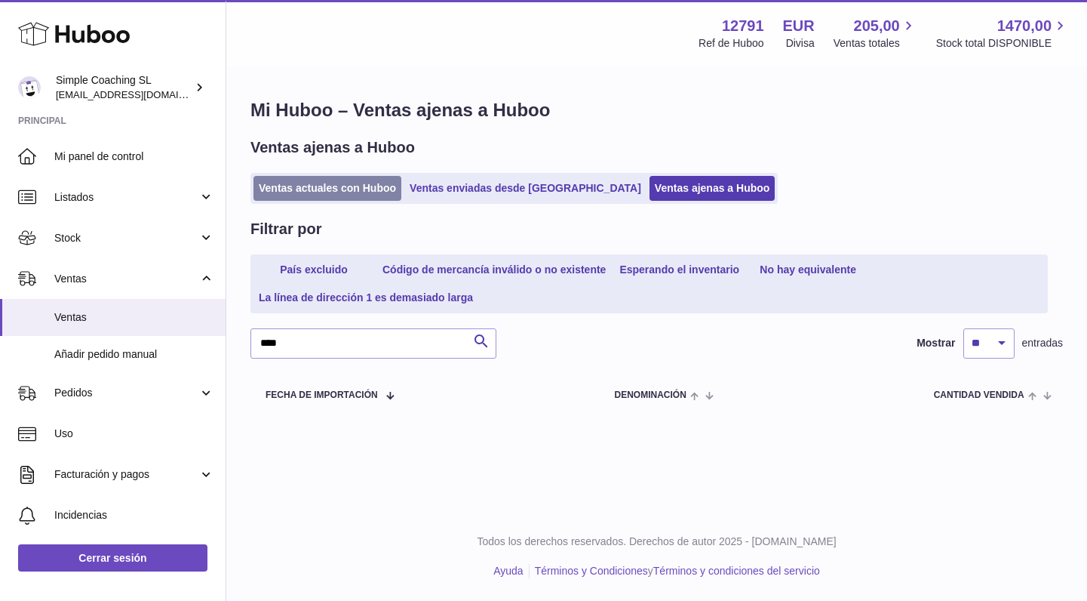
click at [334, 193] on link "Ventas actuales con Huboo" at bounding box center [328, 188] width 148 height 25
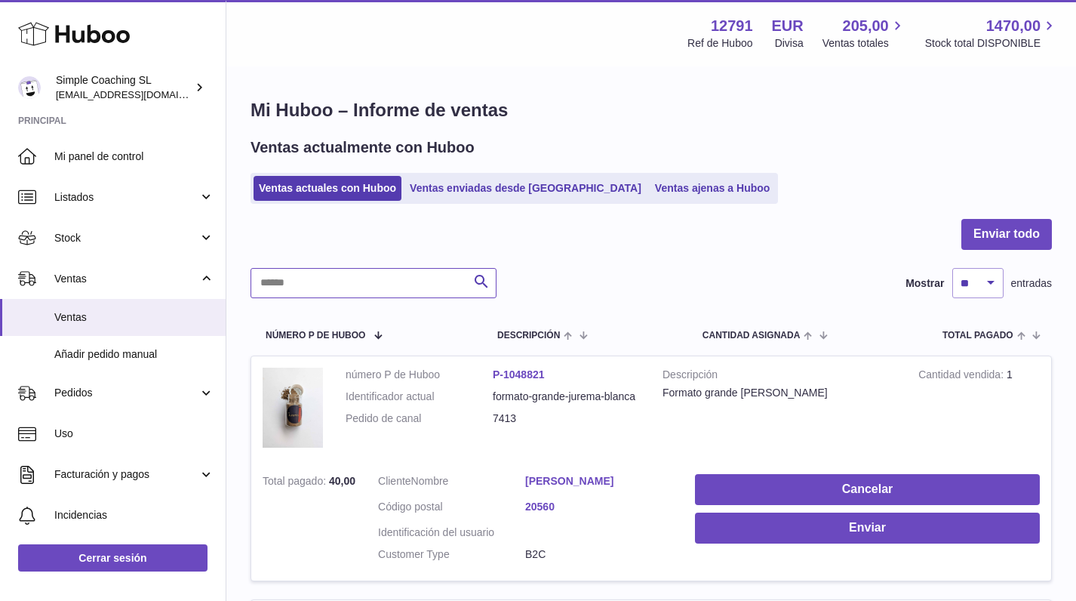
click at [315, 273] on input "text" at bounding box center [374, 283] width 246 height 30
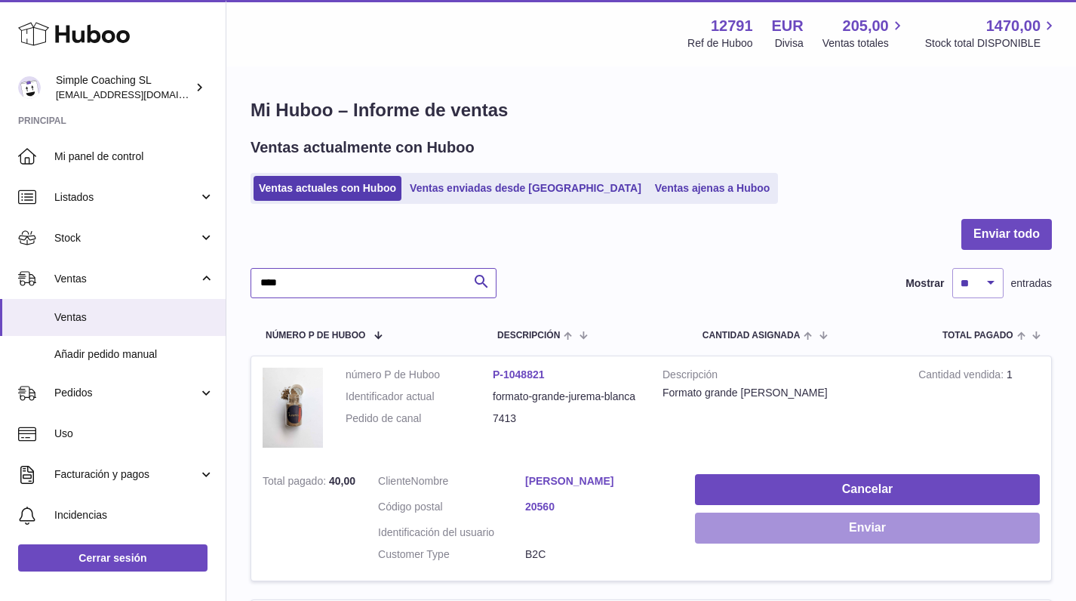
type input "****"
click at [803, 521] on button "Enviar" at bounding box center [867, 527] width 345 height 31
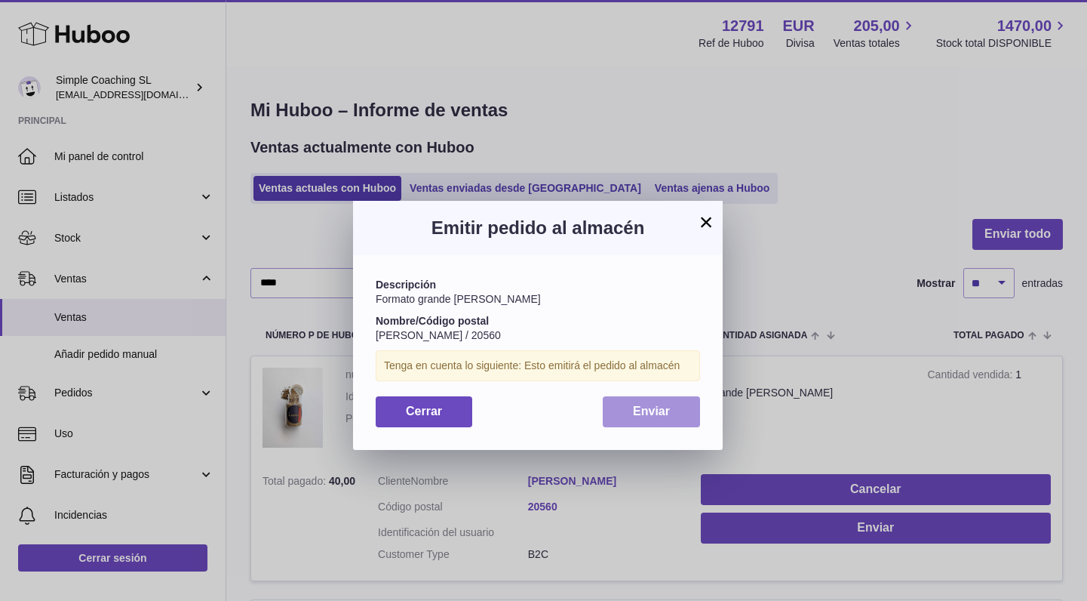
click at [648, 411] on span "Enviar" at bounding box center [651, 410] width 37 height 13
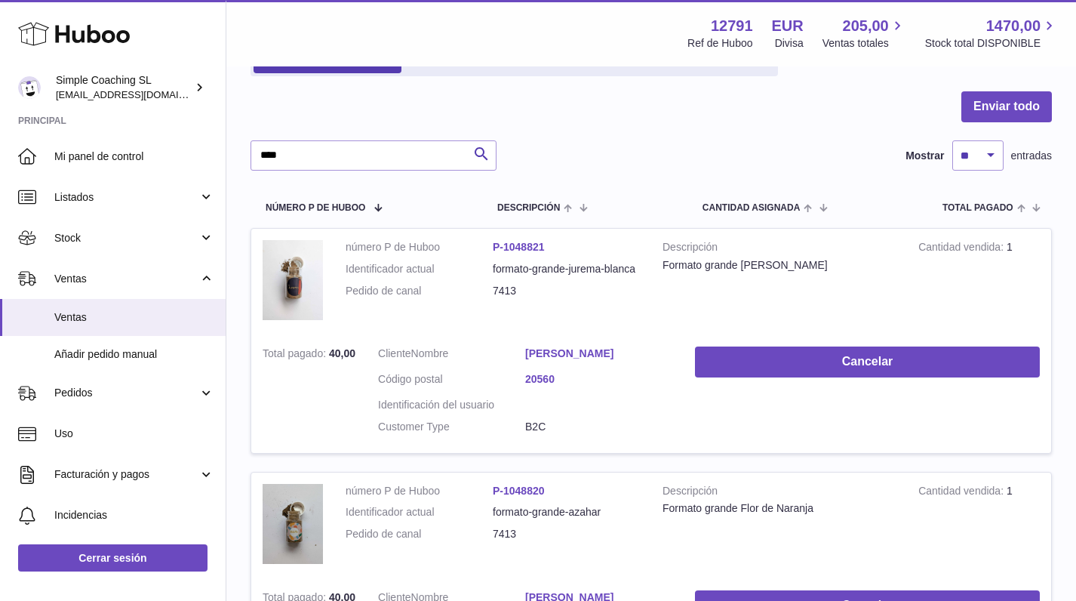
scroll to position [359, 0]
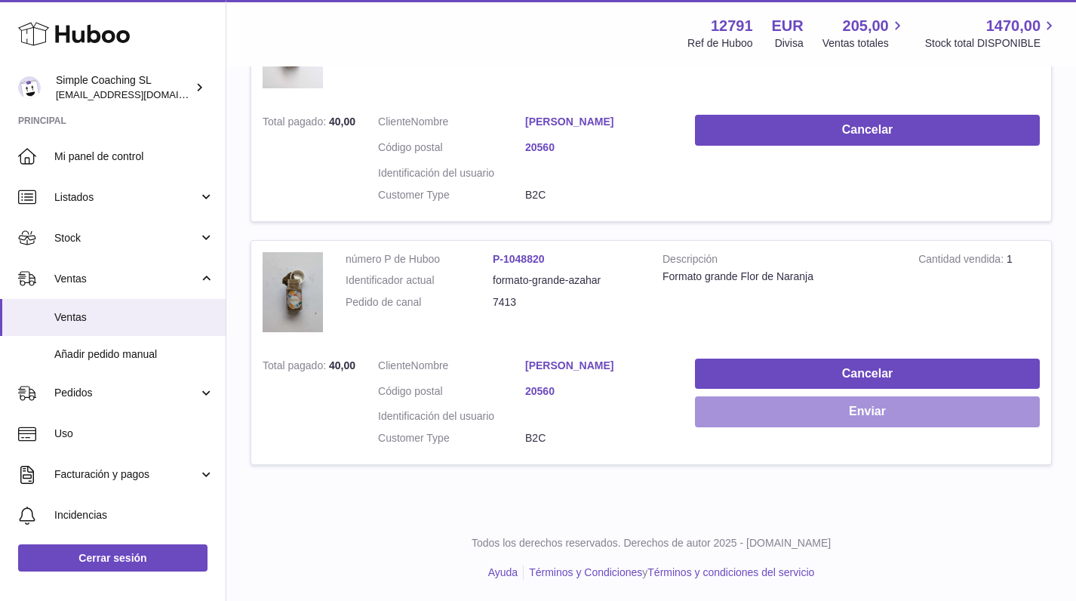
click at [817, 417] on button "Enviar" at bounding box center [867, 411] width 345 height 31
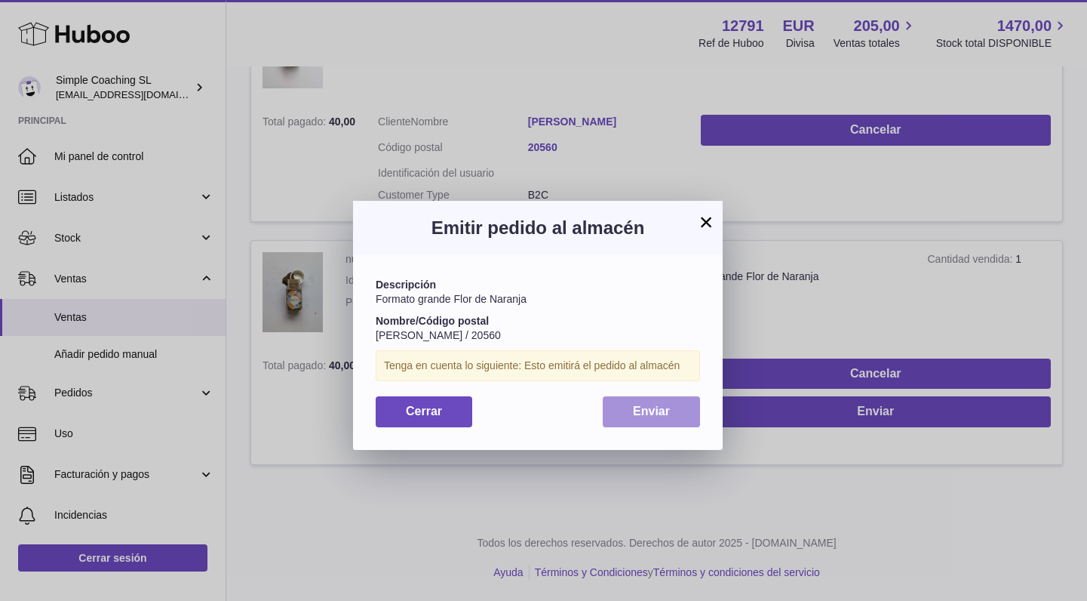
click at [663, 400] on button "Enviar" at bounding box center [651, 411] width 97 height 31
